Goal: Task Accomplishment & Management: Use online tool/utility

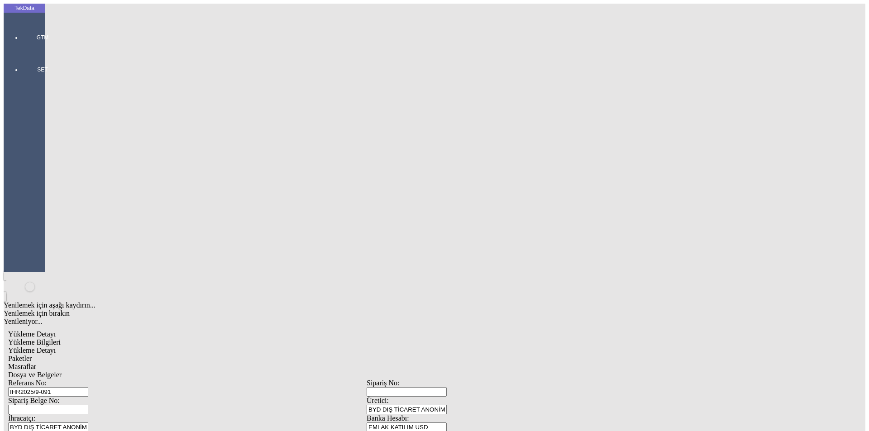
drag, startPoint x: 141, startPoint y: 51, endPoint x: 199, endPoint y: 53, distance: 57.5
click at [56, 347] on span "Yükleme Detayı" at bounding box center [32, 351] width 48 height 8
drag, startPoint x: 77, startPoint y: 139, endPoint x: 56, endPoint y: 140, distance: 21.3
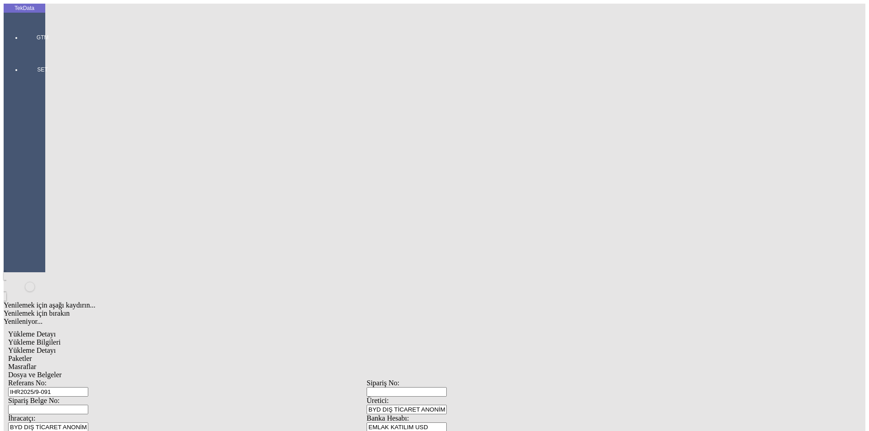
type input "0.94"
drag, startPoint x: 146, startPoint y: 164, endPoint x: 79, endPoint y: 162, distance: 67.4
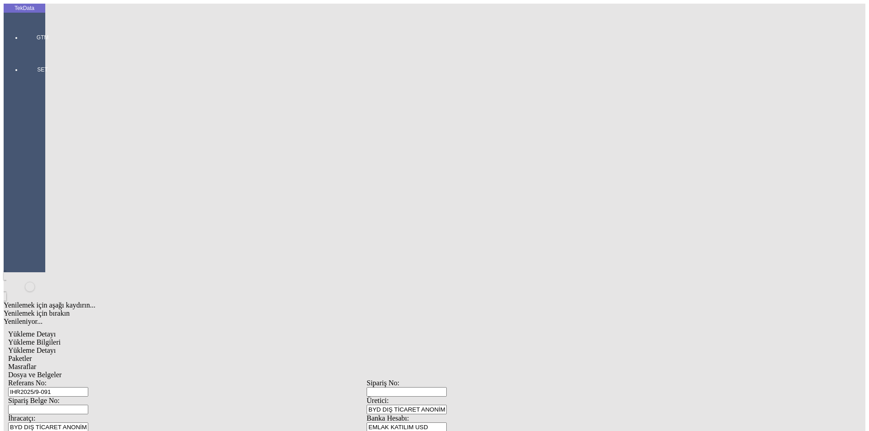
type input "0.94"
type input "2024/D1-02465"
drag, startPoint x: 115, startPoint y: 174, endPoint x: 61, endPoint y: 177, distance: 53.9
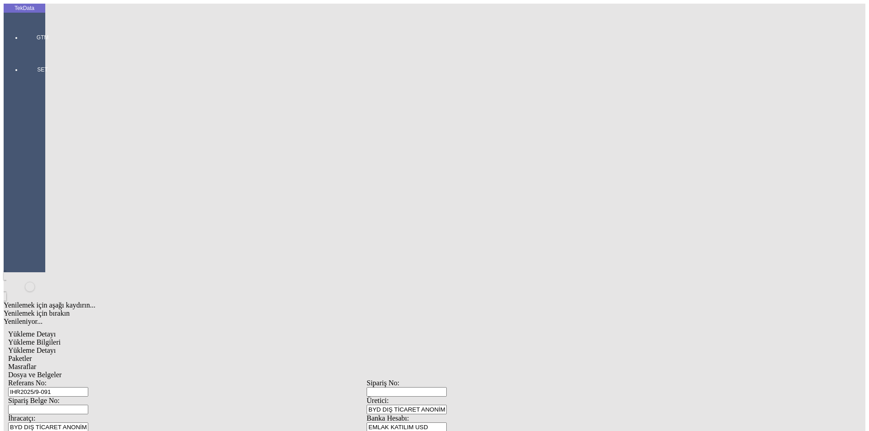
type input "0.94"
drag, startPoint x: 141, startPoint y: 187, endPoint x: 71, endPoint y: 190, distance: 69.7
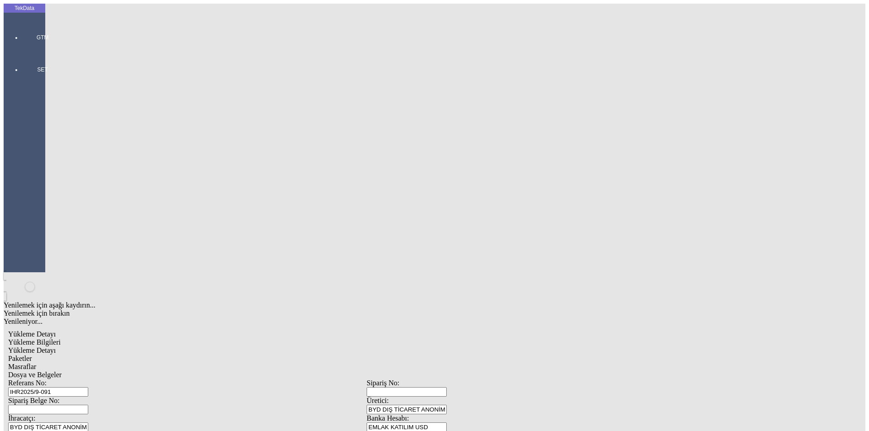
type input "0.94"
drag, startPoint x: 412, startPoint y: 305, endPoint x: 415, endPoint y: 296, distance: 9.6
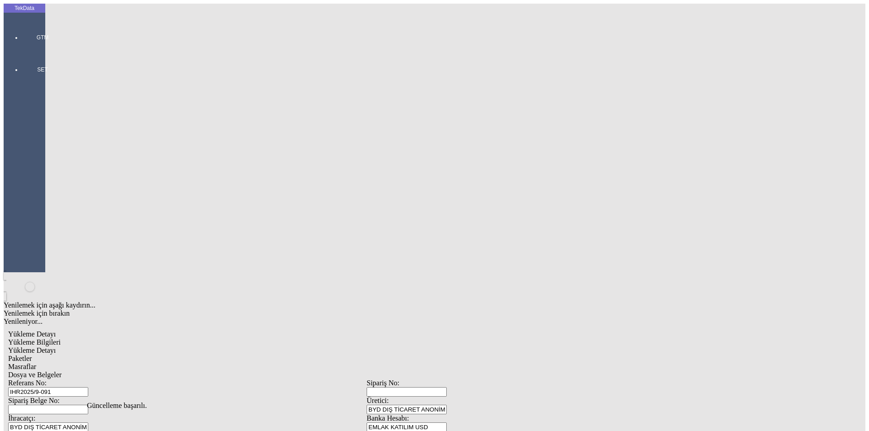
click at [195, 355] on div "Paketler" at bounding box center [366, 359] width 717 height 8
click at [36, 363] on span "Masraflar" at bounding box center [22, 367] width 28 height 8
click at [62, 371] on span "Dosya ve Belgeler" at bounding box center [34, 375] width 53 height 8
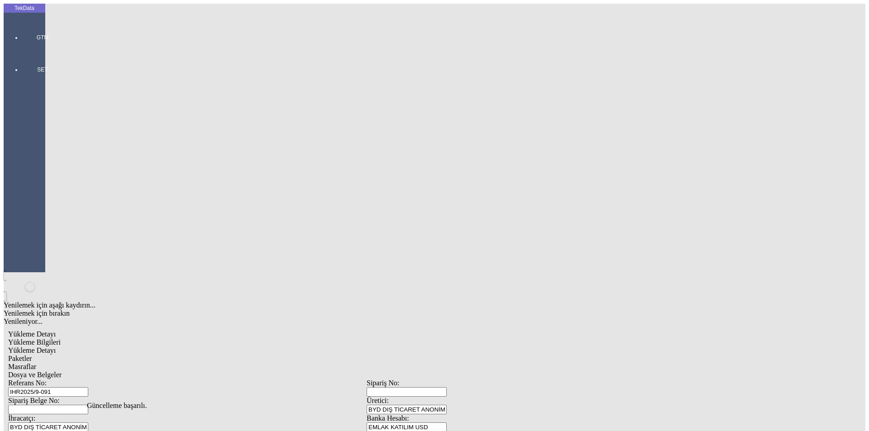
click at [62, 371] on span "Dosya ve Belgeler" at bounding box center [34, 375] width 53 height 8
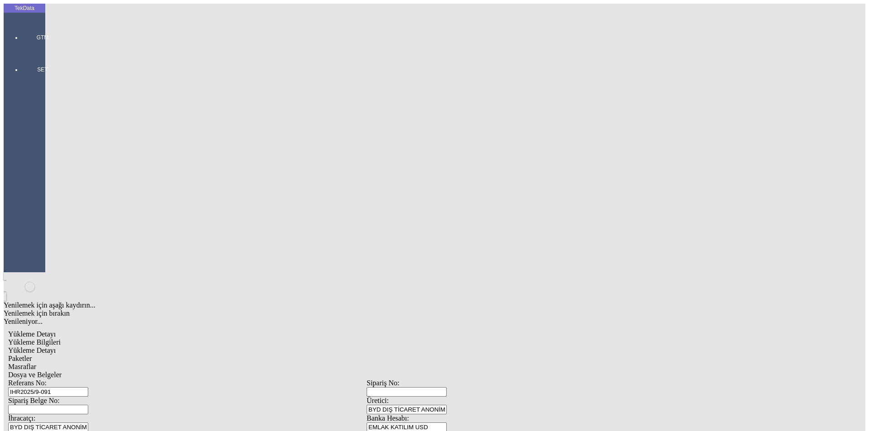
drag, startPoint x: 210, startPoint y: 270, endPoint x: 138, endPoint y: 157, distance: 133.8
